Goal: Check status: Check status

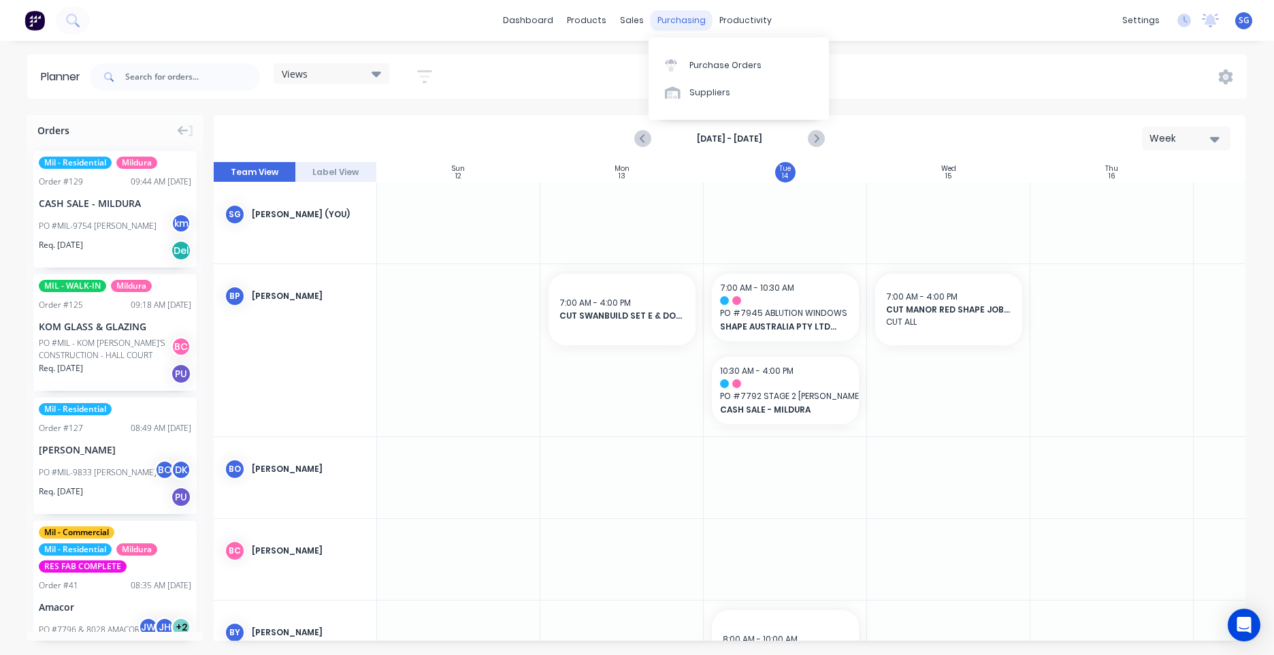
scroll to position [0, 280]
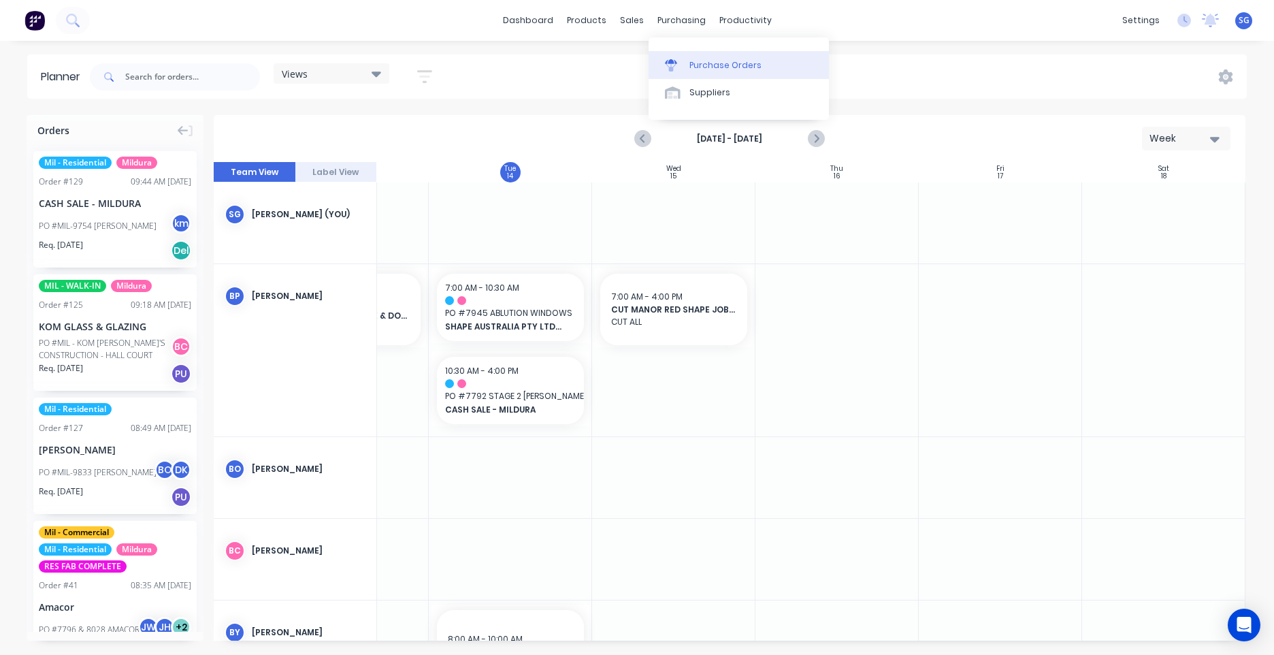
click at [705, 56] on link "Purchase Orders" at bounding box center [739, 64] width 180 height 27
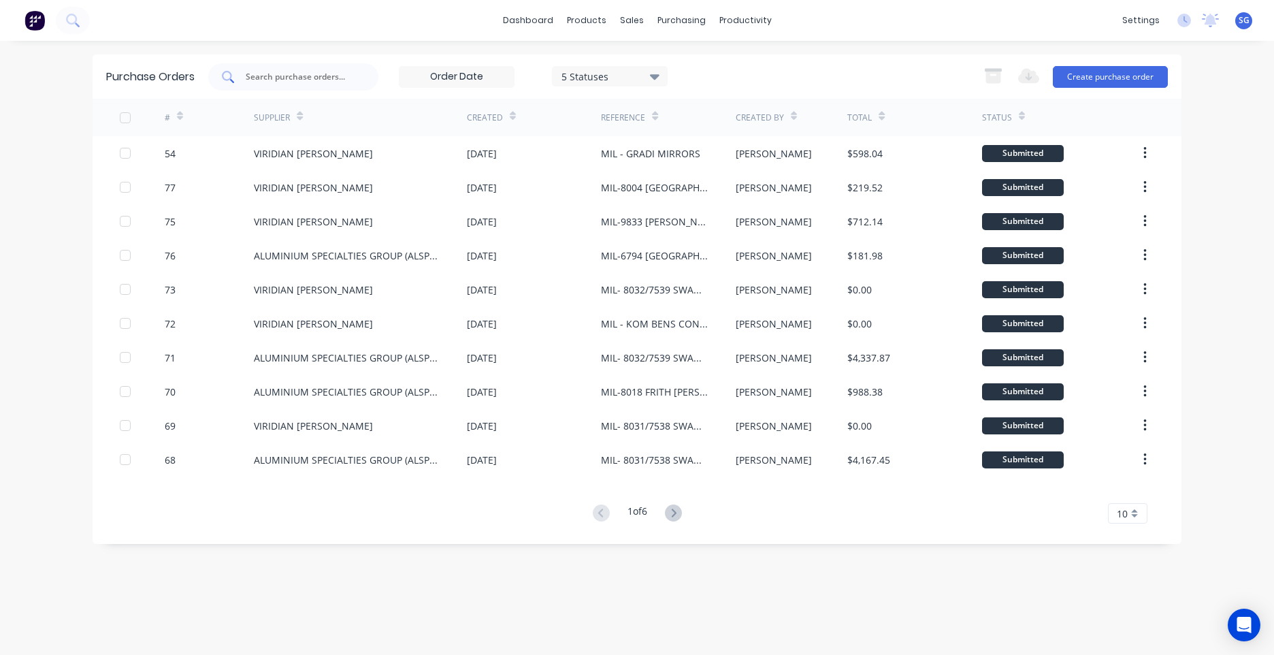
click at [308, 80] on input "text" at bounding box center [300, 77] width 113 height 14
type input "59"
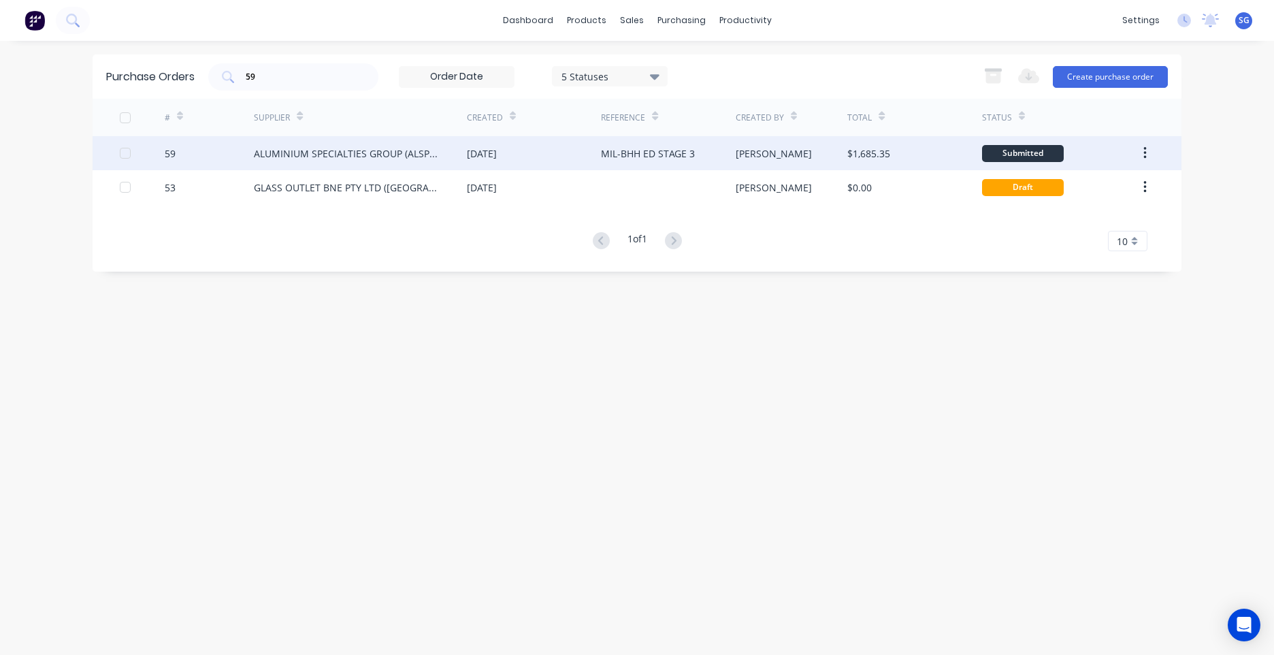
click at [369, 160] on div "ALUMINIUM SPECIALTIES GROUP (ALSPEC)" at bounding box center [347, 153] width 186 height 14
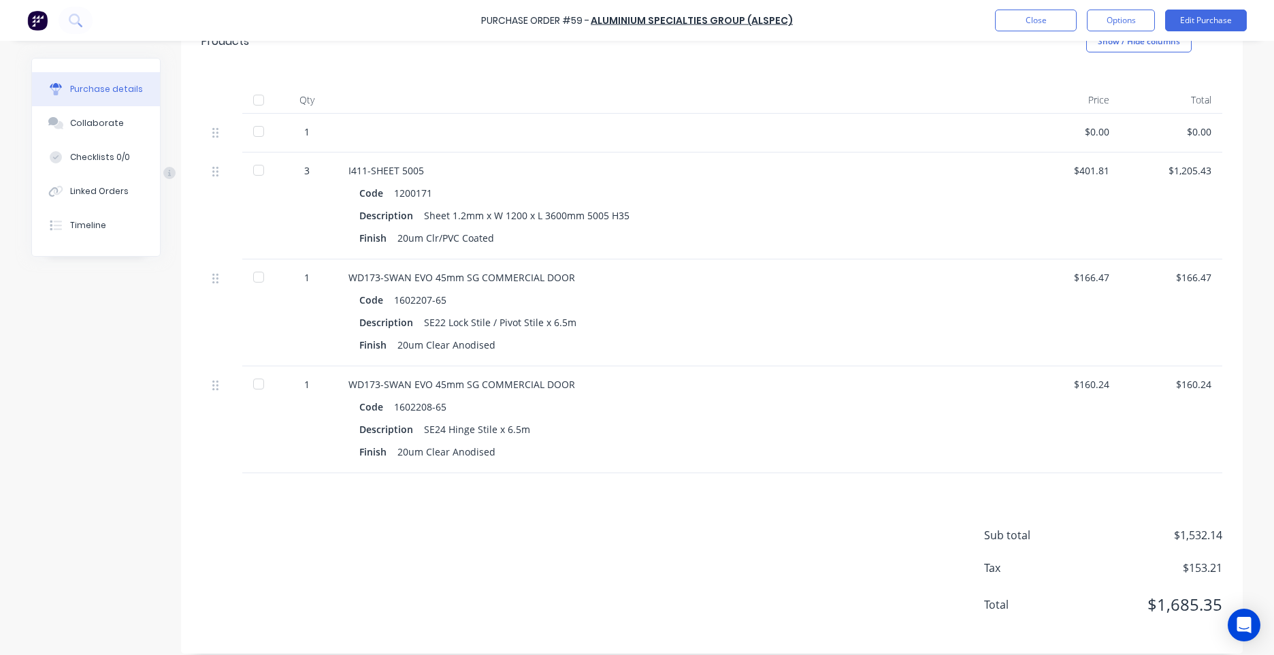
scroll to position [312, 0]
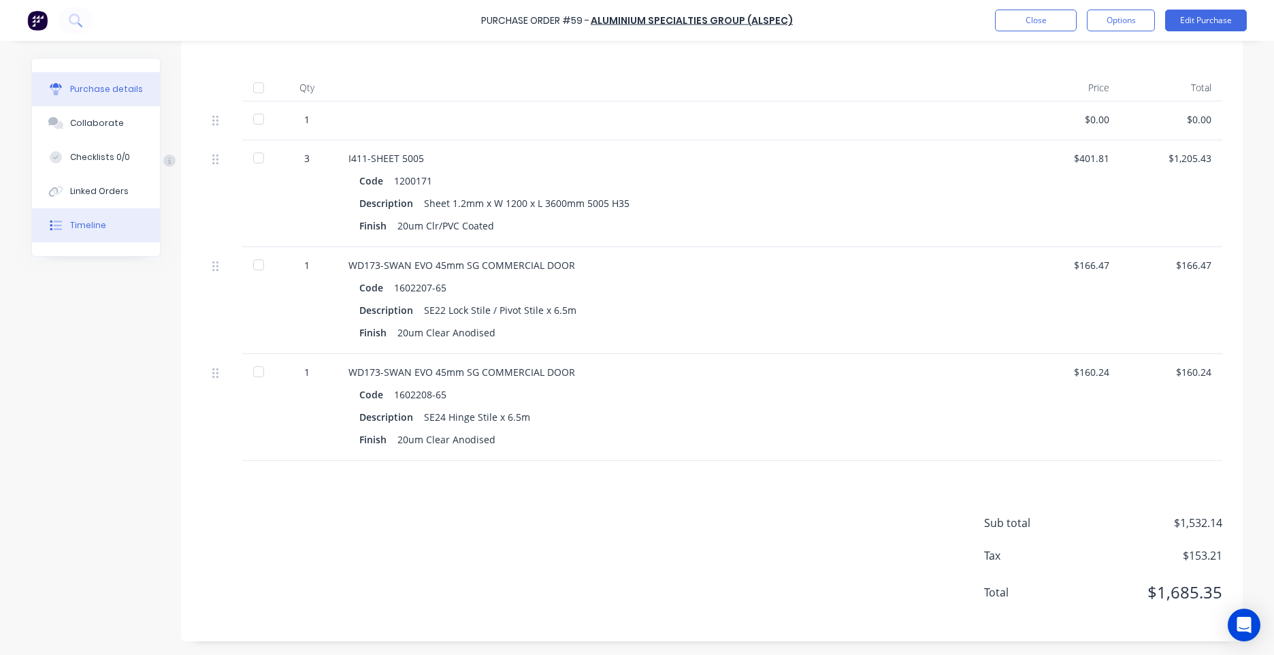
click at [84, 227] on div "Timeline" at bounding box center [88, 225] width 36 height 12
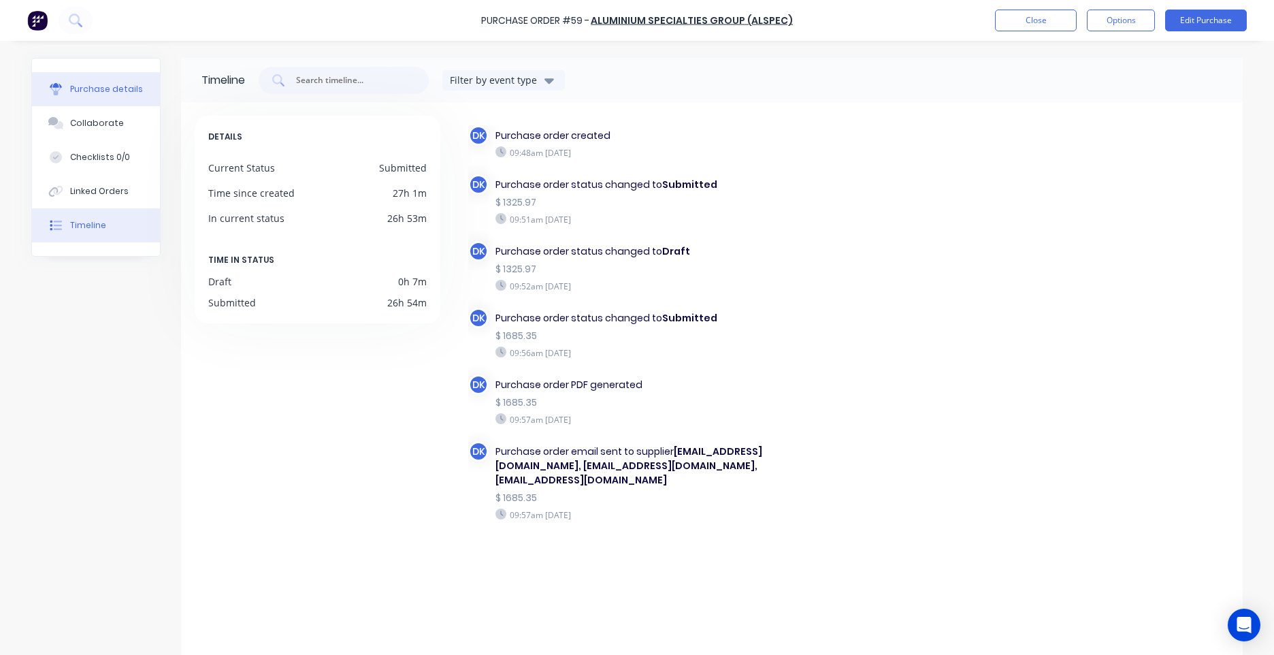
click at [112, 105] on button "Purchase details" at bounding box center [96, 89] width 128 height 34
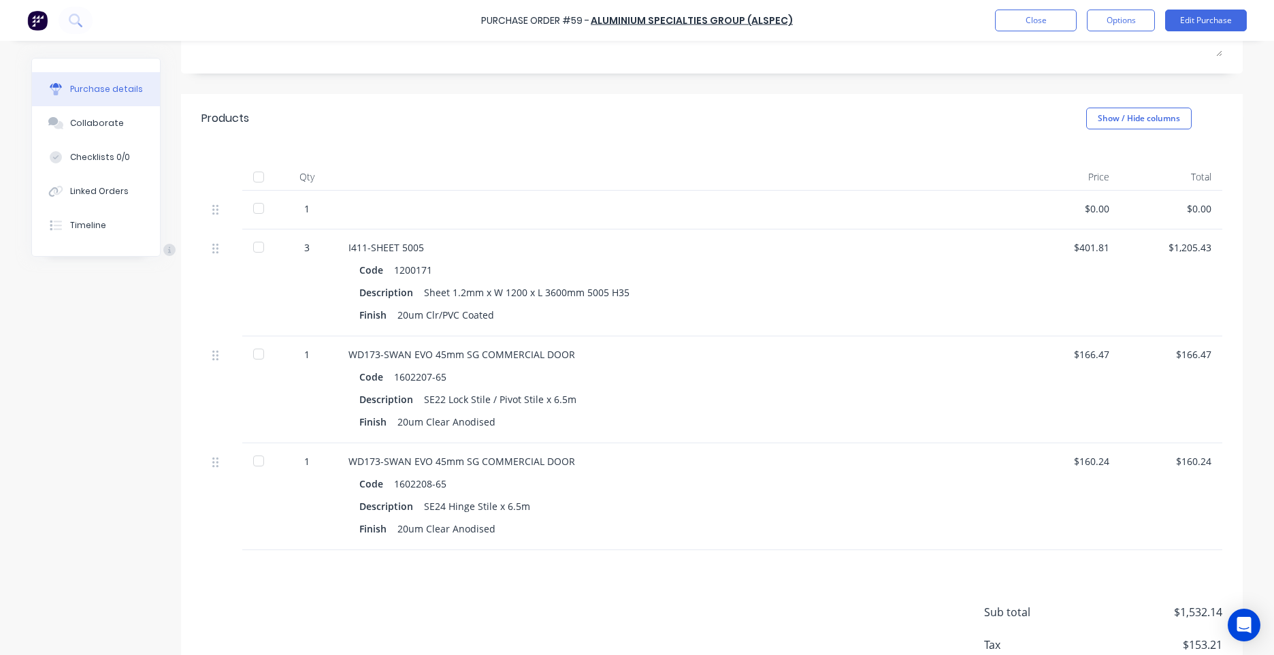
scroll to position [312, 0]
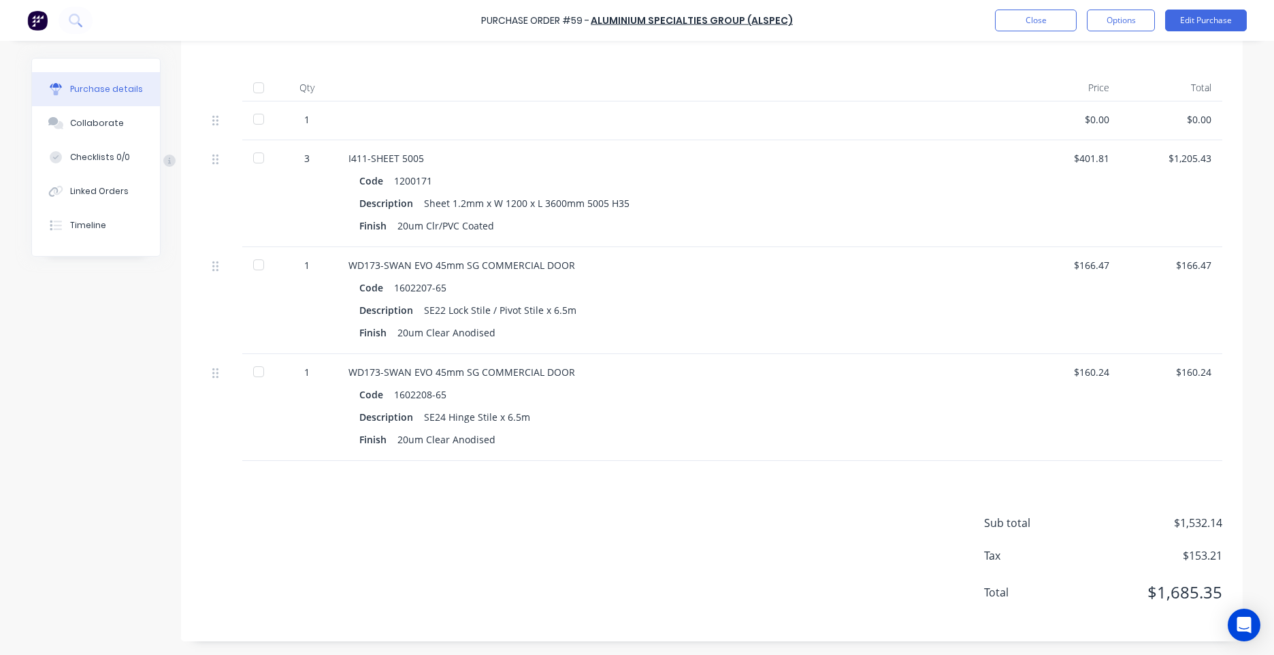
click at [65, 105] on button "Purchase details" at bounding box center [96, 89] width 128 height 34
click at [68, 113] on button "Collaborate" at bounding box center [96, 123] width 128 height 34
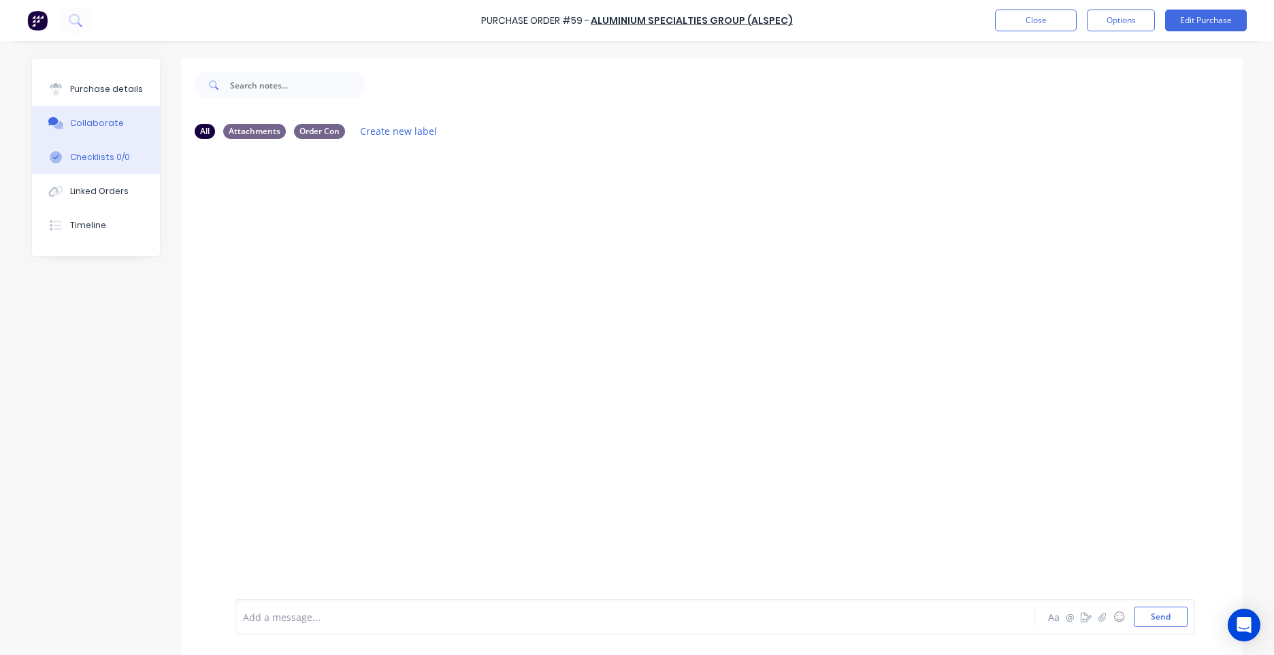
click at [99, 146] on button "Checklists 0/0" at bounding box center [96, 157] width 128 height 34
type textarea "x"
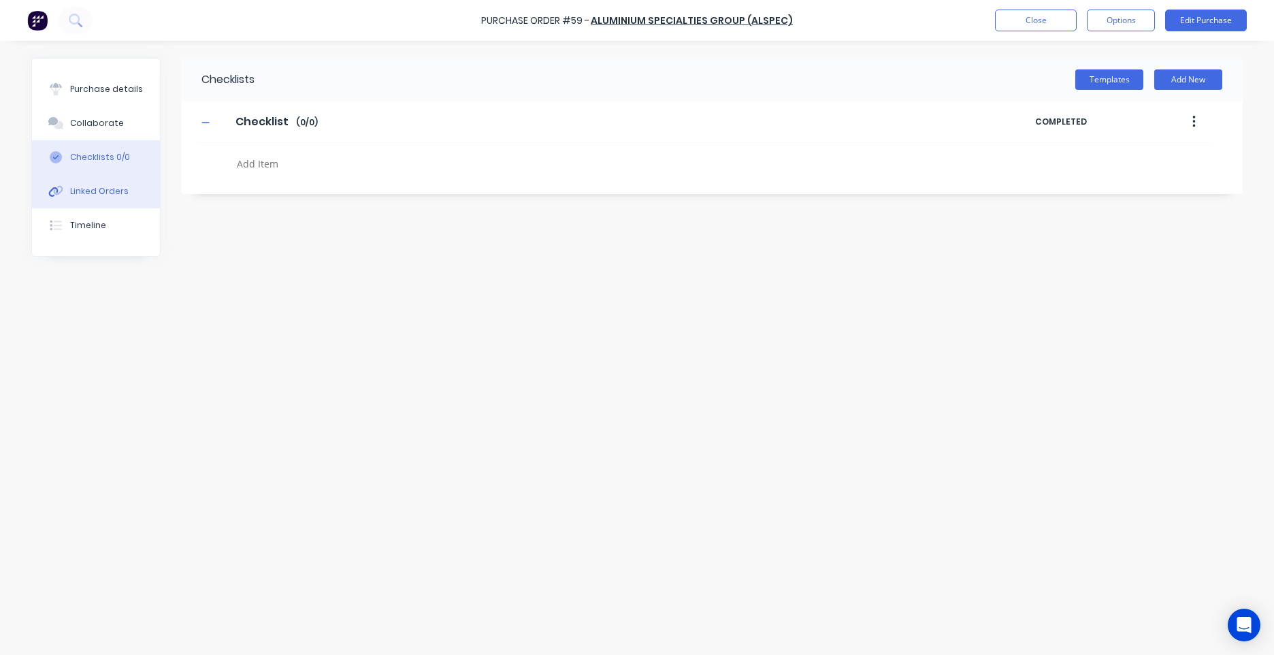
click at [131, 193] on button "Linked Orders" at bounding box center [96, 191] width 128 height 34
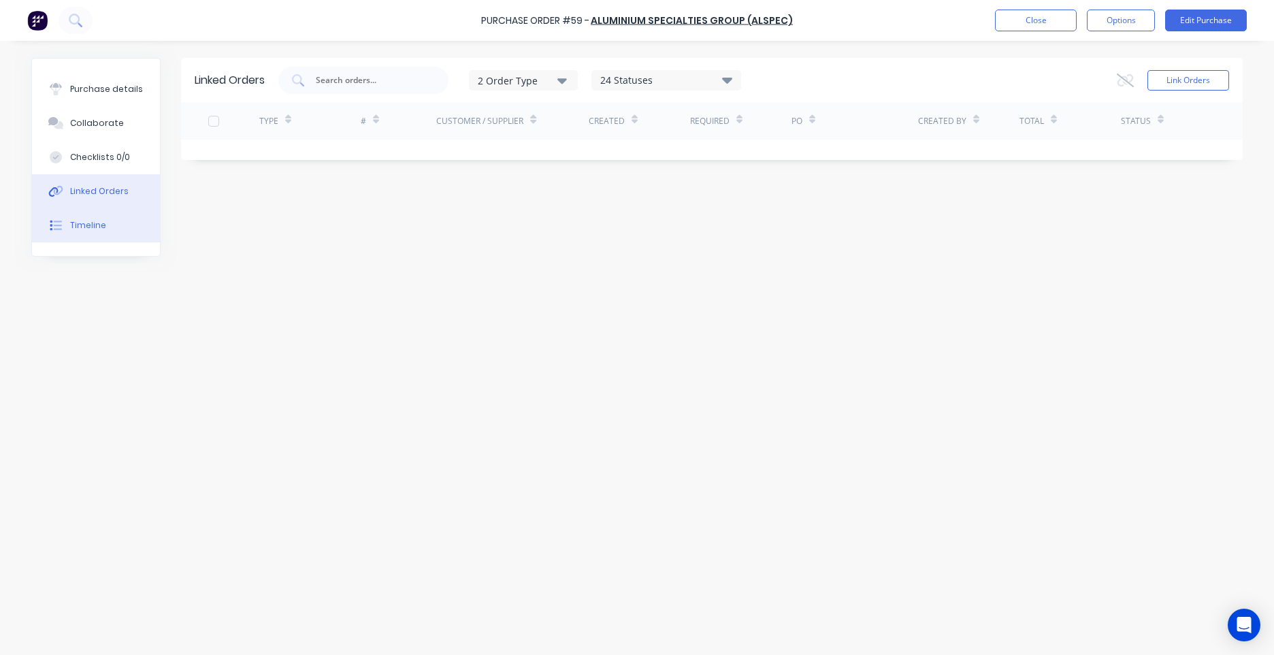
drag, startPoint x: 127, startPoint y: 208, endPoint x: 124, endPoint y: 219, distance: 12.1
click at [127, 209] on div "Purchase details Collaborate Checklists 0/0 Linked Orders Timeline" at bounding box center [96, 157] width 128 height 197
click at [122, 221] on button "Timeline" at bounding box center [96, 225] width 128 height 34
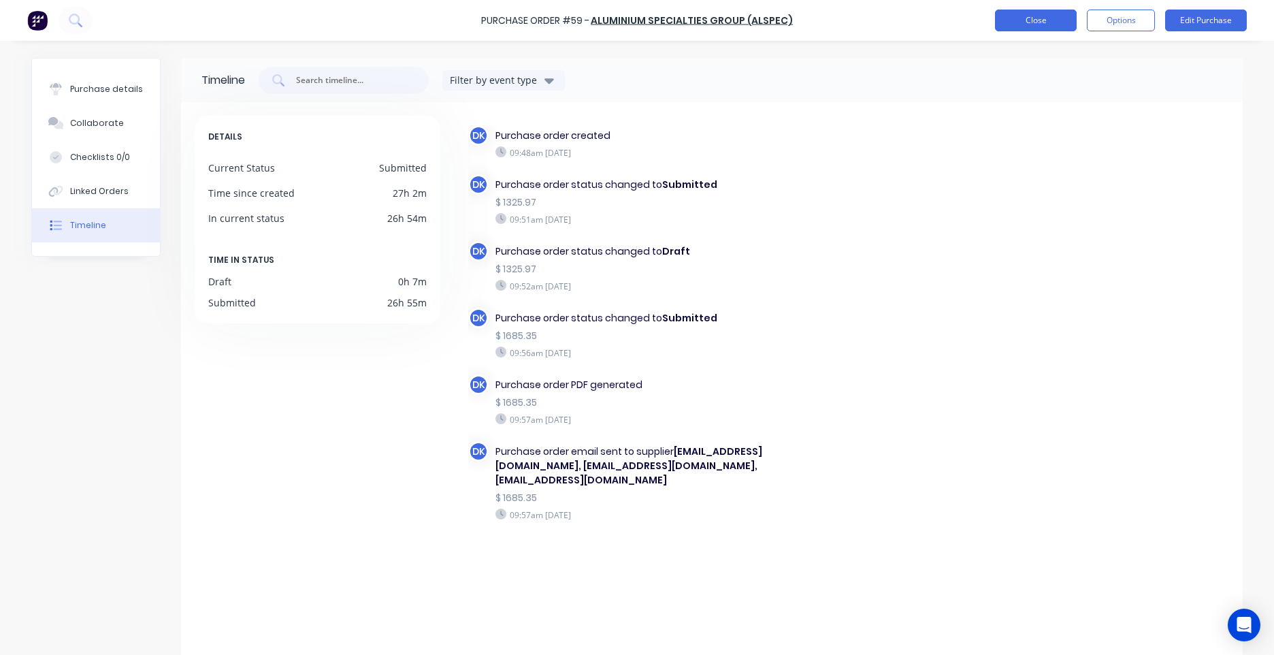
click at [1035, 25] on button "Close" at bounding box center [1036, 21] width 82 height 22
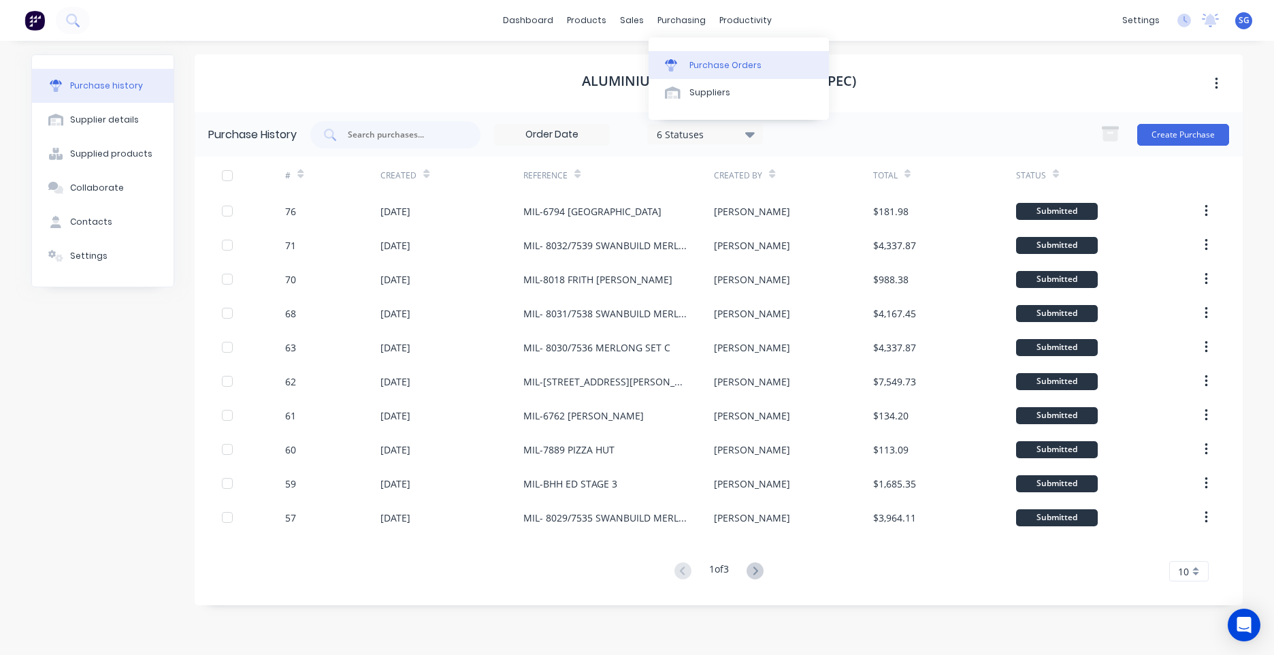
click at [679, 66] on div at bounding box center [675, 65] width 20 height 12
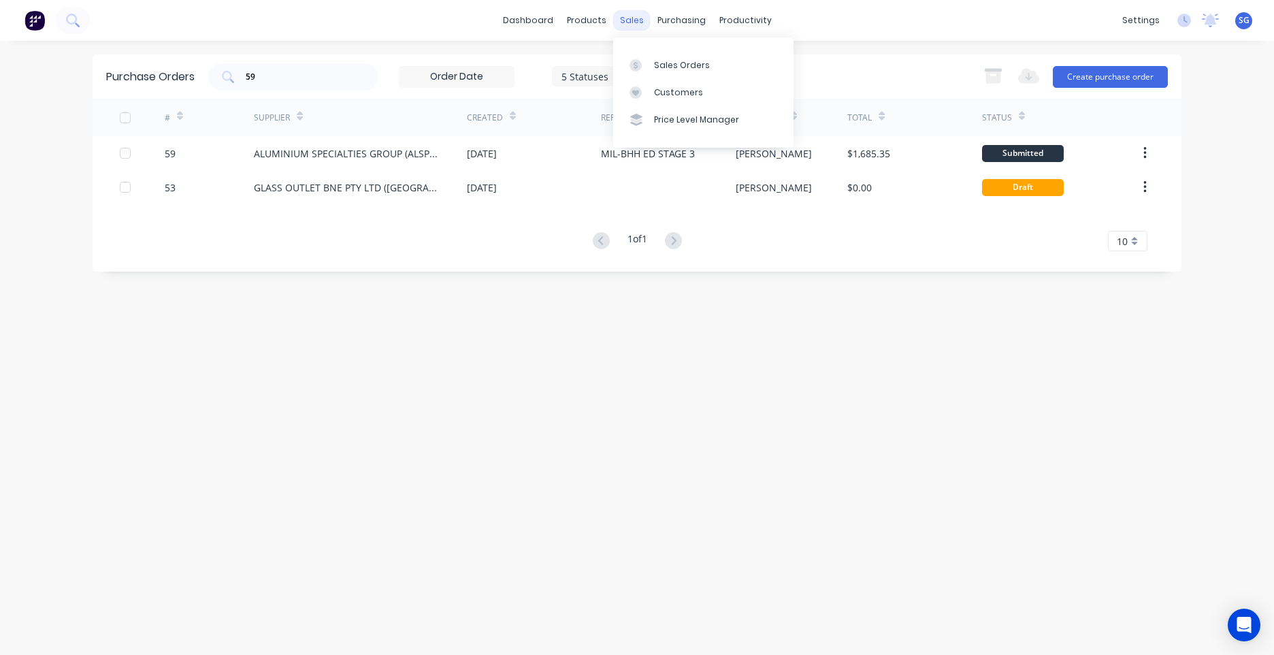
click at [627, 23] on div "sales" at bounding box center [631, 20] width 37 height 20
drag, startPoint x: 627, startPoint y: 23, endPoint x: 556, endPoint y: 20, distance: 70.8
click at [556, 20] on link "dashboard" at bounding box center [528, 20] width 64 height 20
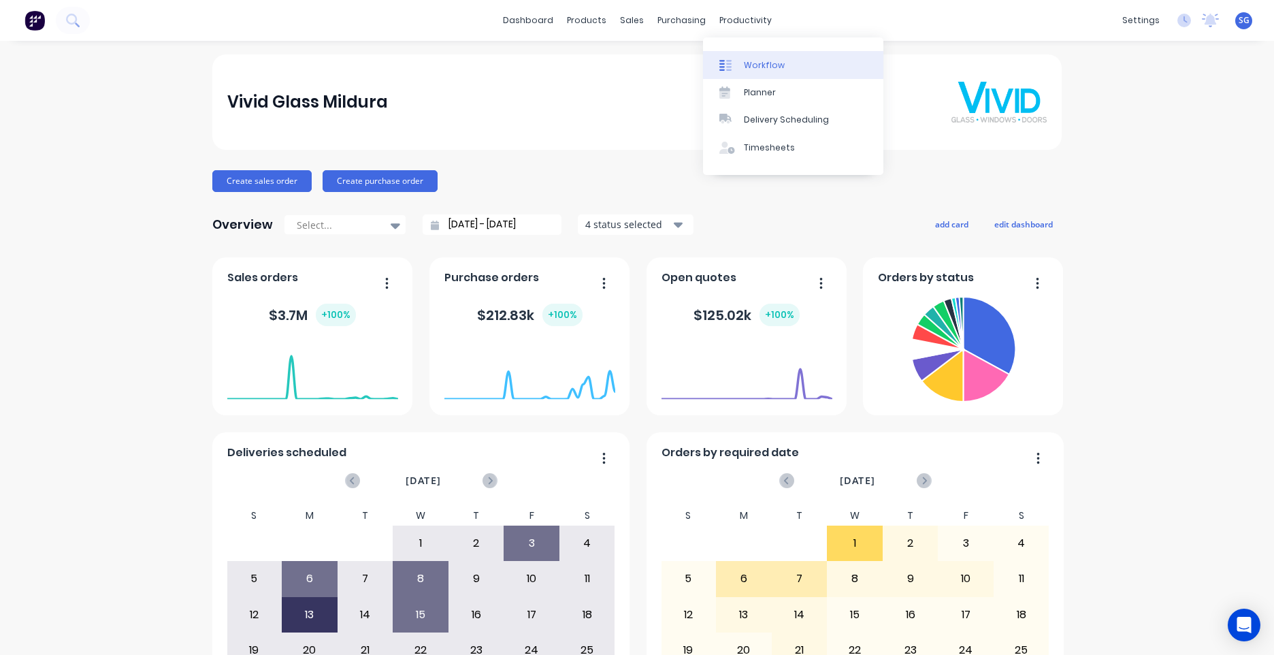
click at [766, 71] on link "Workflow" at bounding box center [793, 64] width 180 height 27
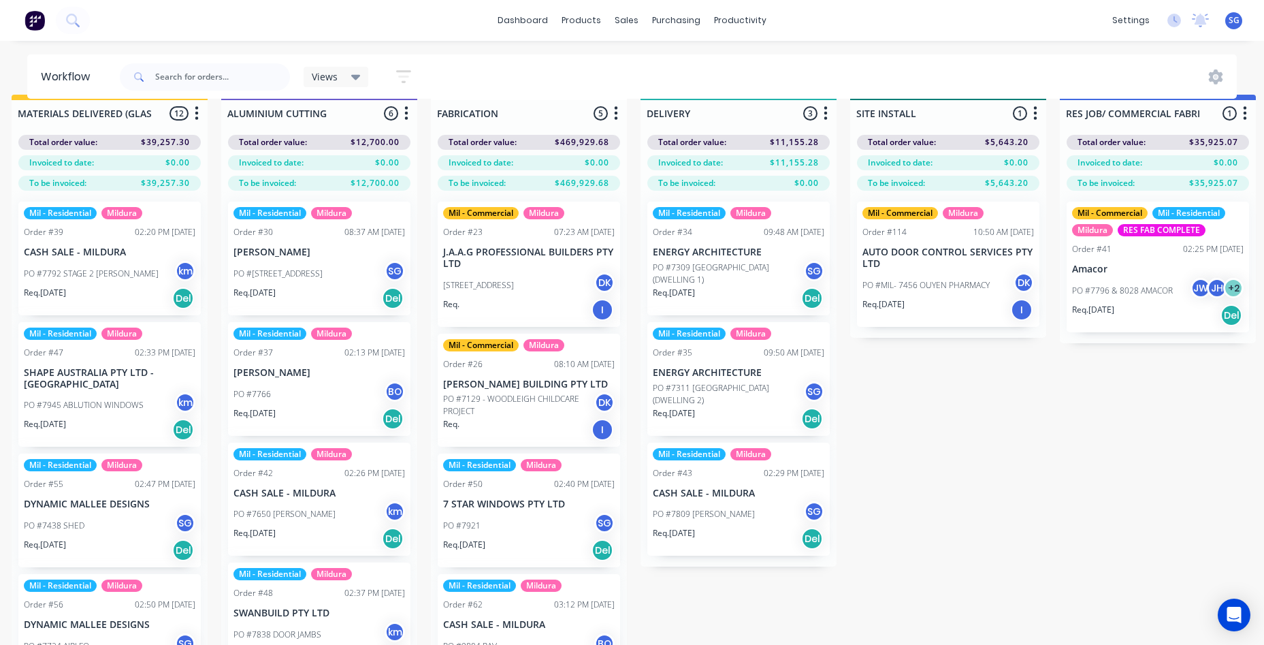
scroll to position [0, 1066]
